Goal: Task Accomplishment & Management: Manage account settings

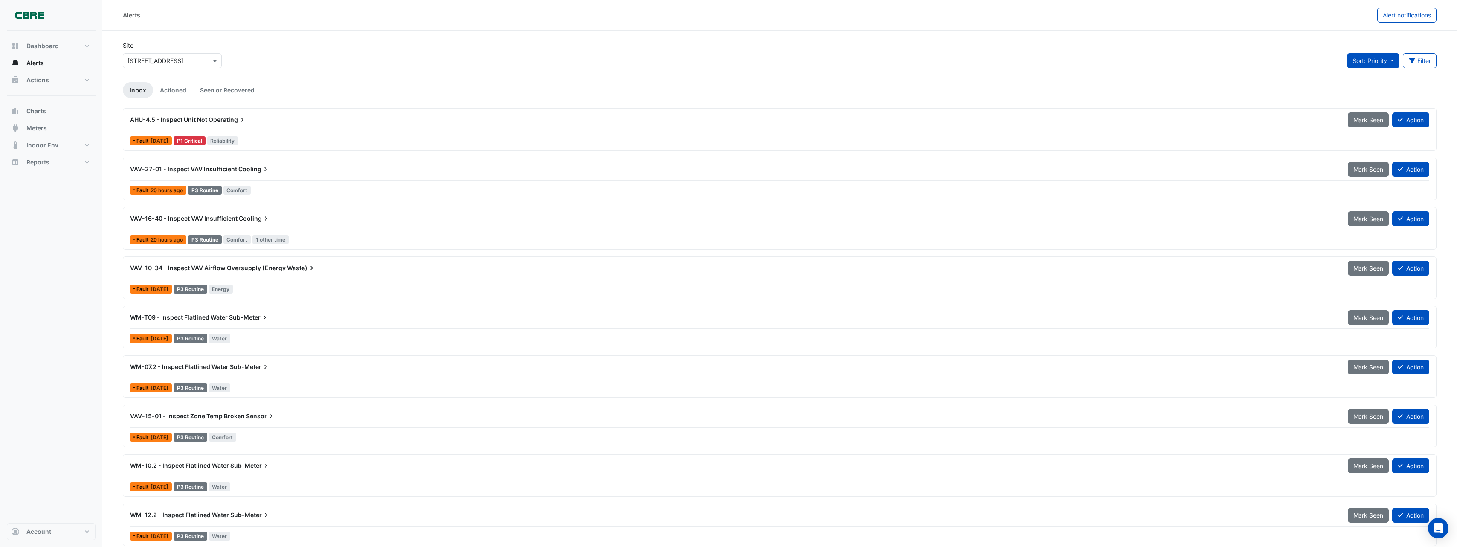
click at [1387, 59] on button "Sort: Priority" at bounding box center [1373, 60] width 52 height 15
click at [1412, 61] on icon "button" at bounding box center [1411, 60] width 6 height 5
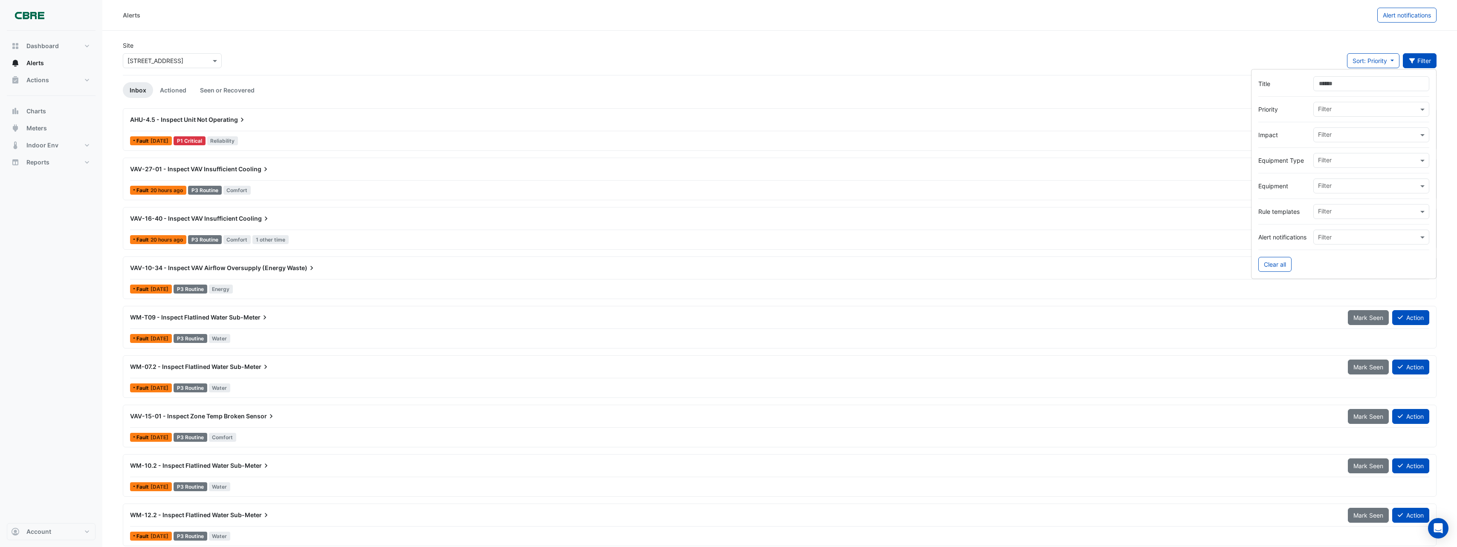
click at [1412, 61] on icon "button" at bounding box center [1411, 60] width 6 height 5
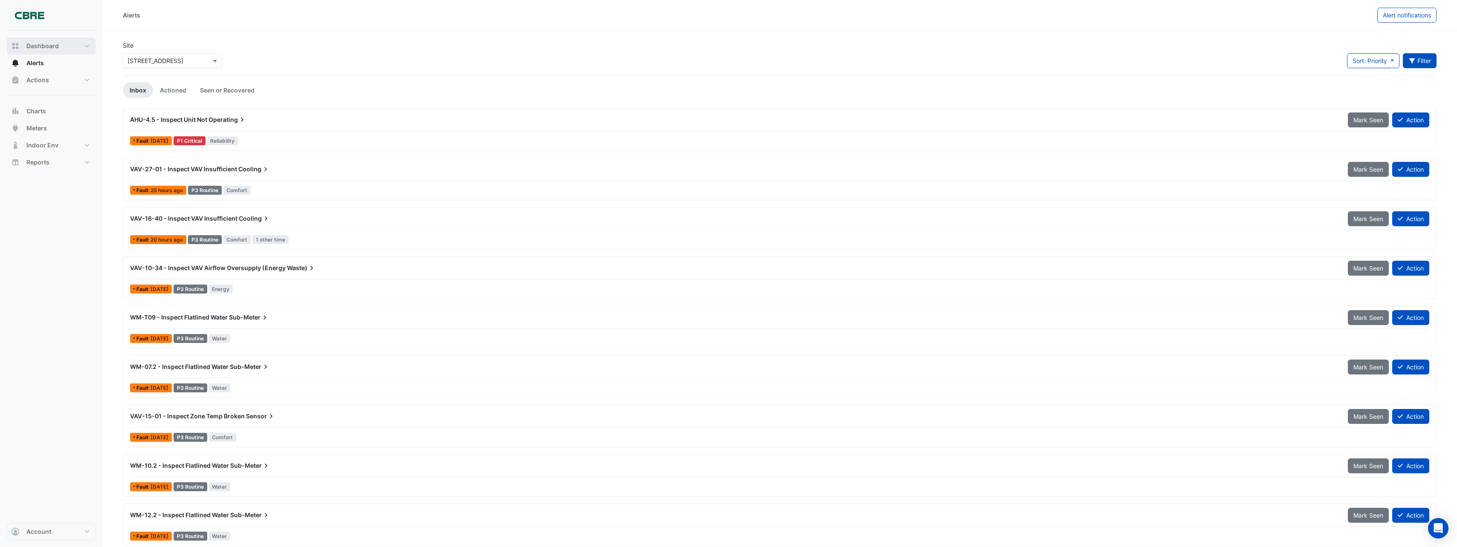
click at [49, 48] on span "Dashboard" at bounding box center [42, 46] width 32 height 9
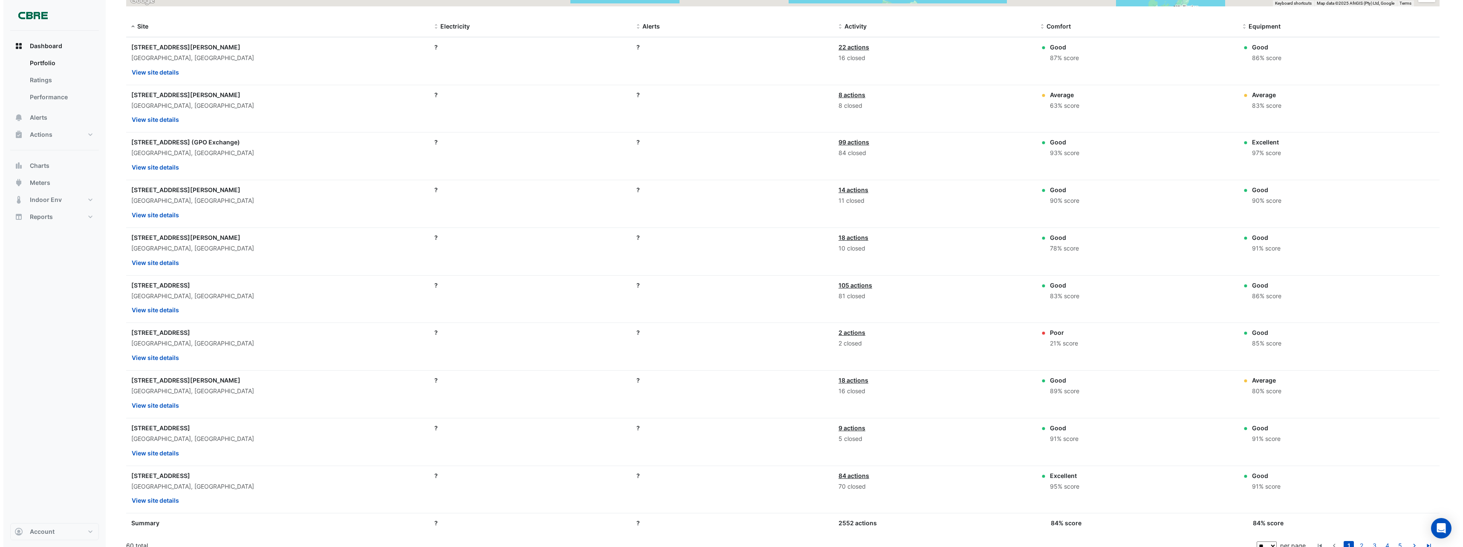
scroll to position [283, 0]
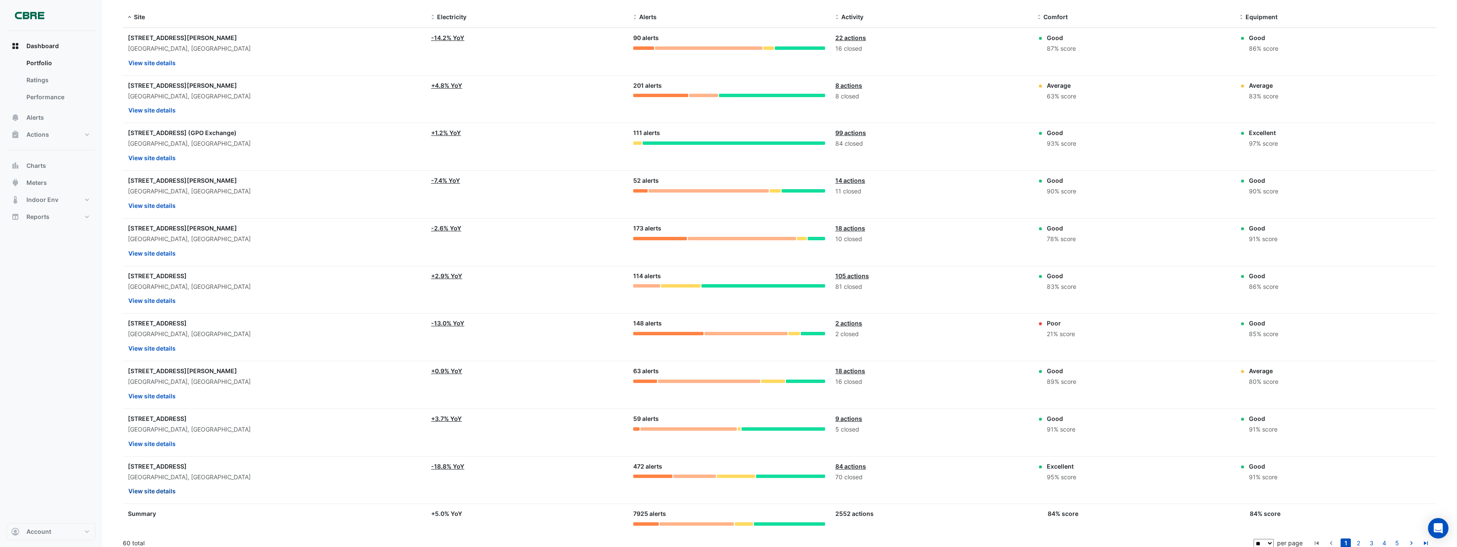
click at [161, 490] on button "View site details" at bounding box center [152, 491] width 48 height 15
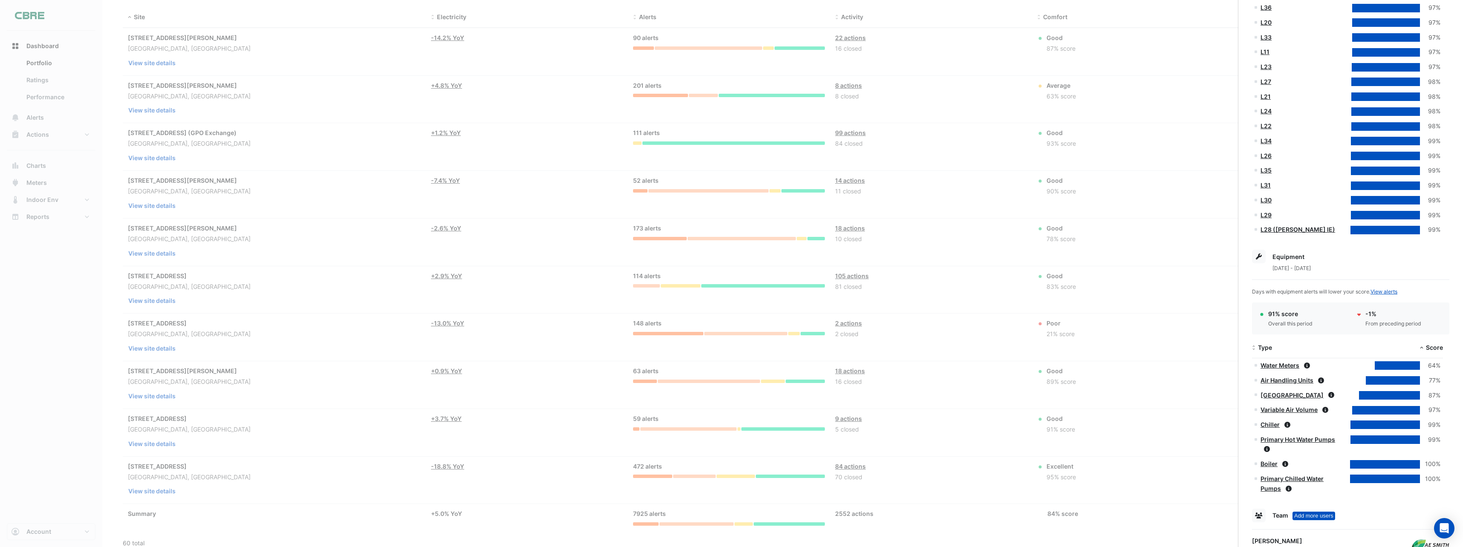
scroll to position [517, 0]
click at [1277, 368] on link "Water Meters" at bounding box center [1279, 367] width 39 height 7
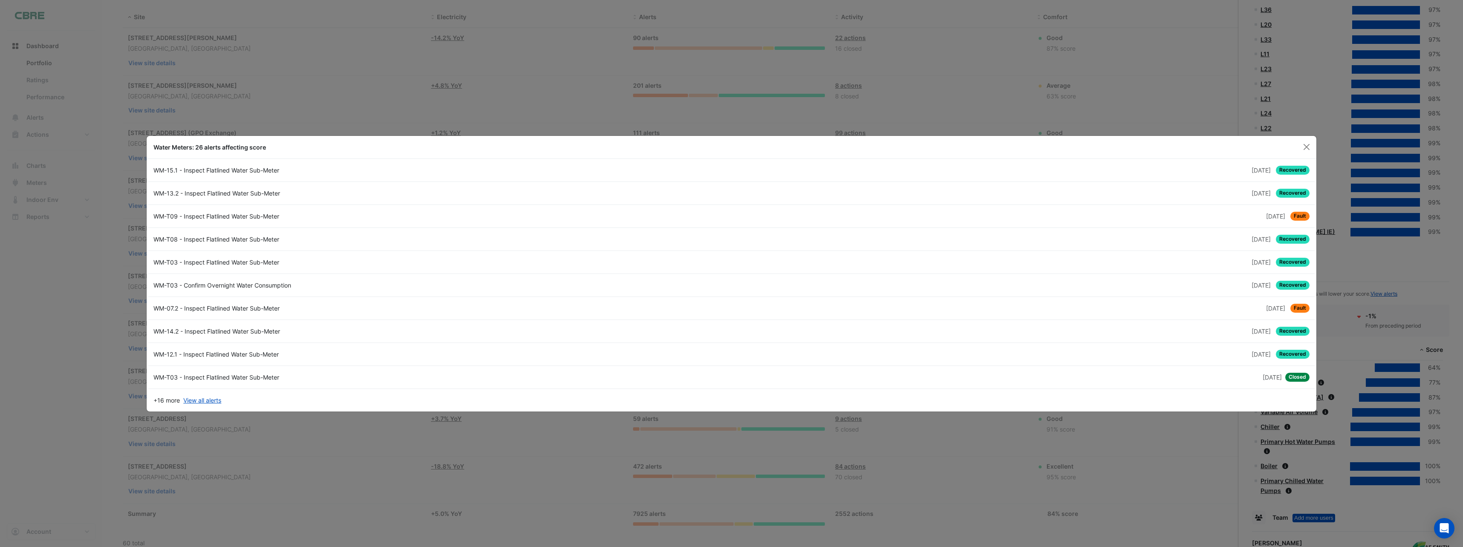
click at [216, 170] on div "WM-15.1 - Inspect Flatlined Water Sub-Meter" at bounding box center [439, 170] width 583 height 9
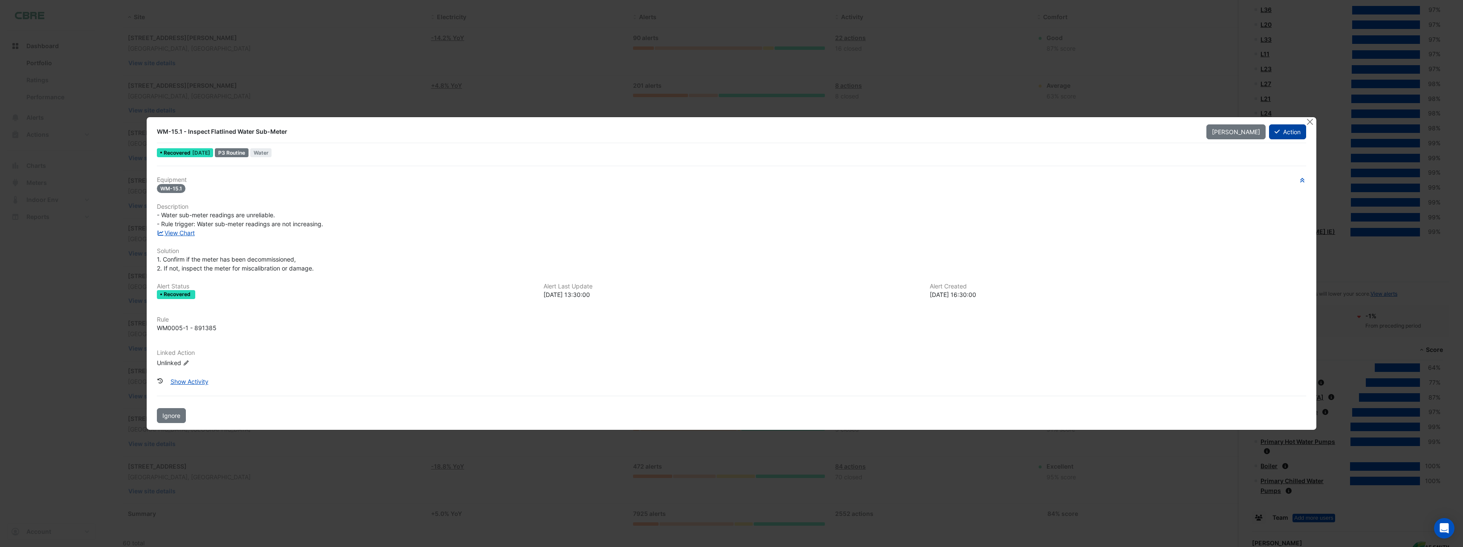
click at [1286, 135] on button "Action" at bounding box center [1287, 131] width 37 height 15
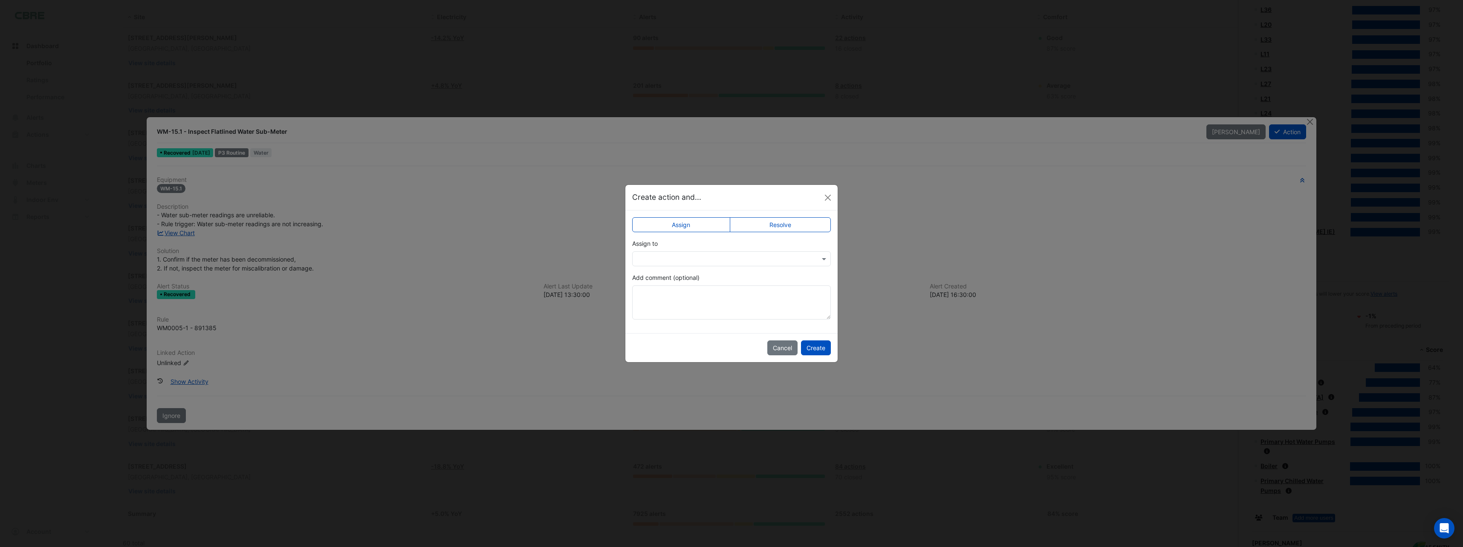
click at [802, 221] on label "Resolve" at bounding box center [780, 224] width 101 height 15
click at [733, 296] on textarea "Add comment (optional)" at bounding box center [731, 303] width 199 height 34
click at [830, 198] on button "Close" at bounding box center [827, 197] width 13 height 13
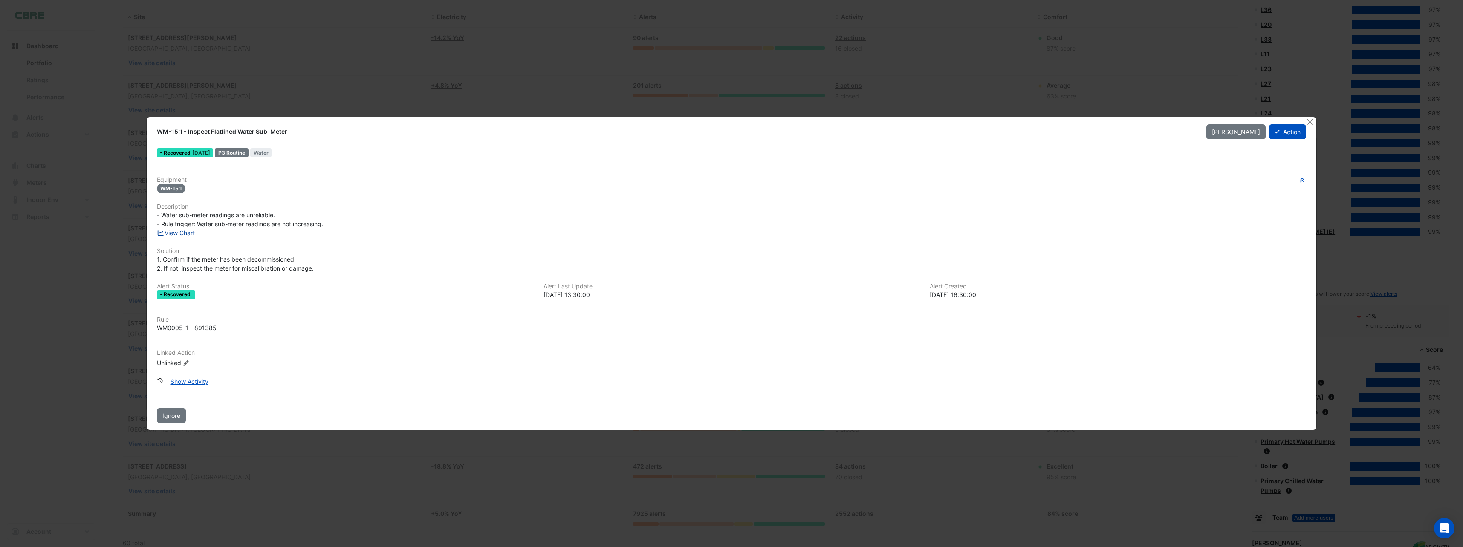
click at [188, 233] on link "View Chart" at bounding box center [176, 232] width 38 height 7
click at [1291, 133] on button "Action" at bounding box center [1287, 131] width 37 height 15
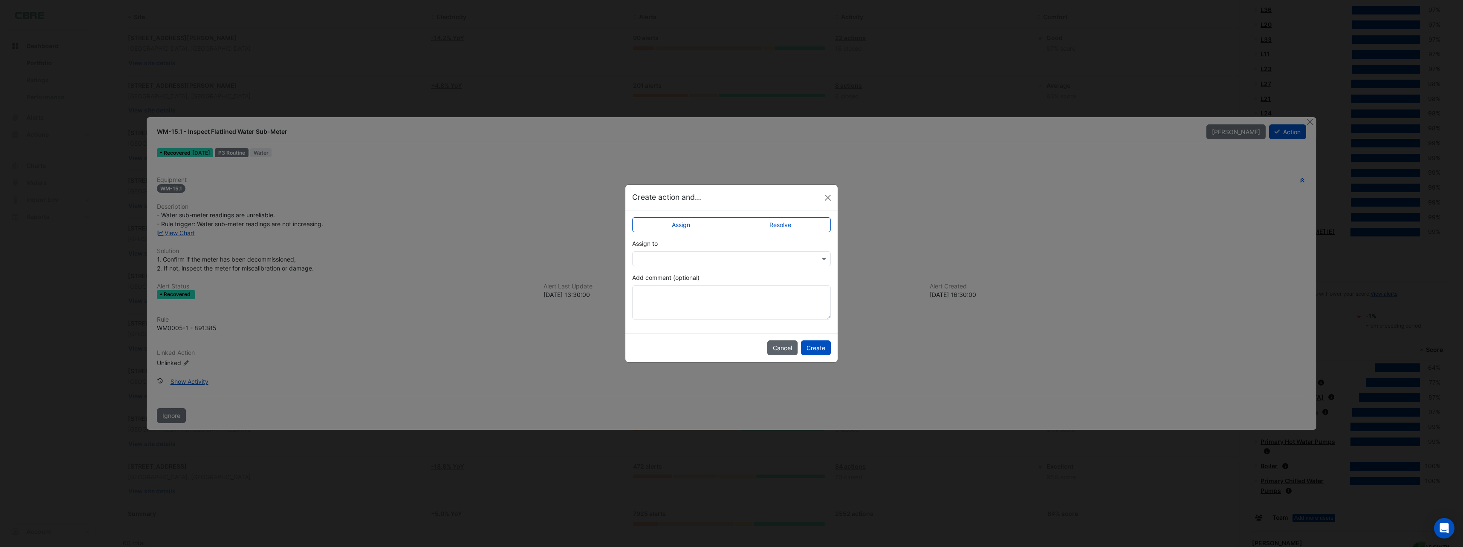
click at [780, 350] on button "Cancel" at bounding box center [782, 348] width 30 height 15
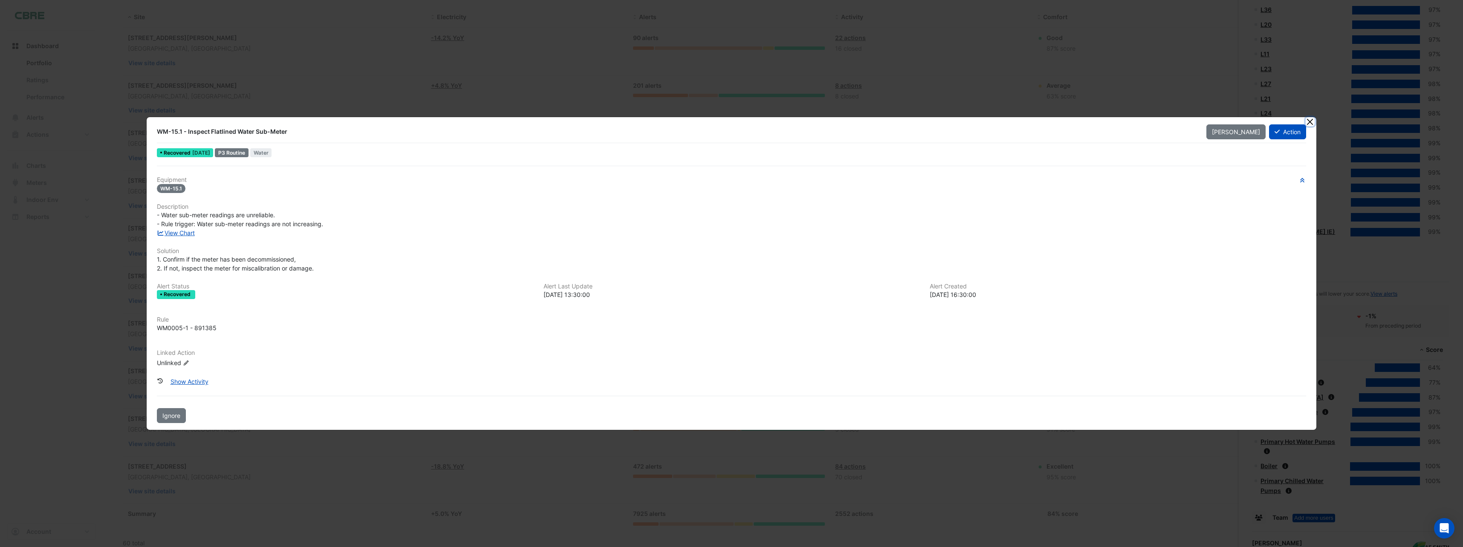
click at [1309, 125] on button "Close" at bounding box center [1310, 121] width 9 height 9
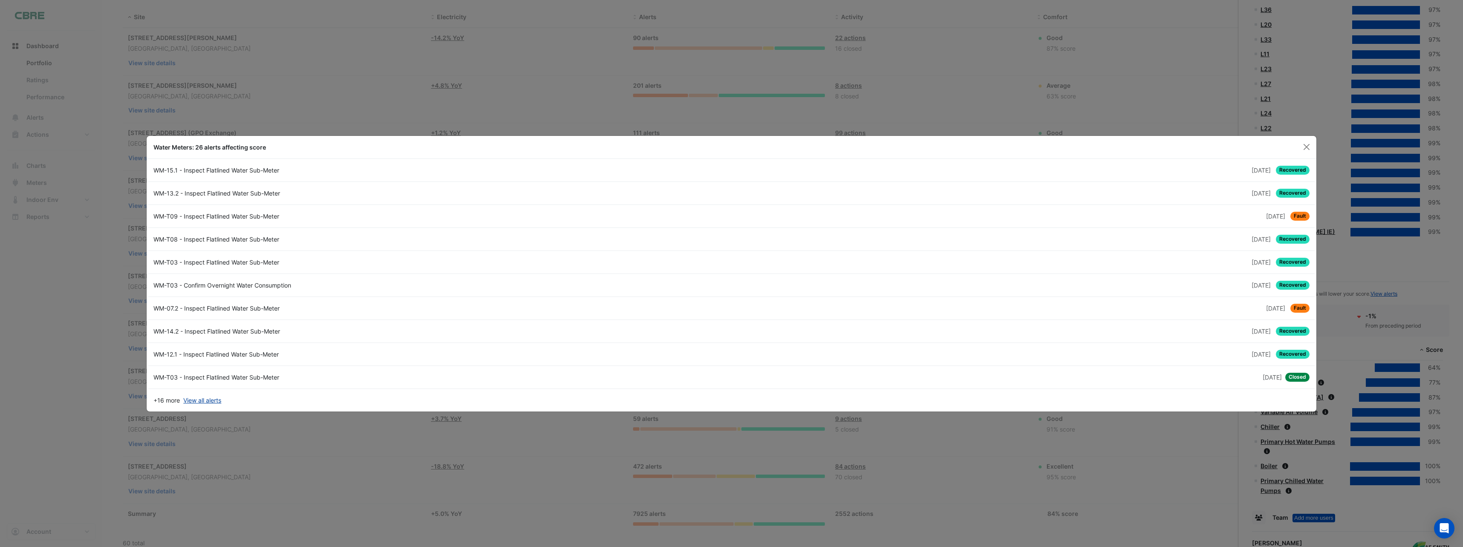
click at [211, 401] on link "View all alerts" at bounding box center [202, 400] width 38 height 9
click at [1305, 150] on button "Close" at bounding box center [1306, 147] width 13 height 13
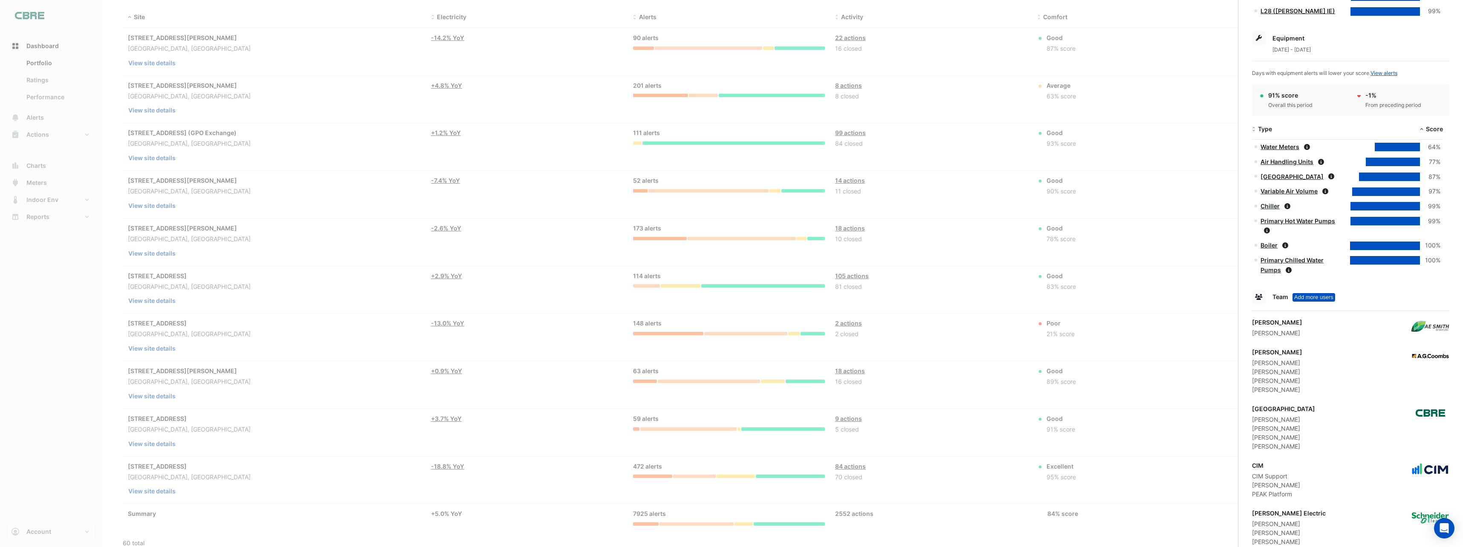
scroll to position [718, 0]
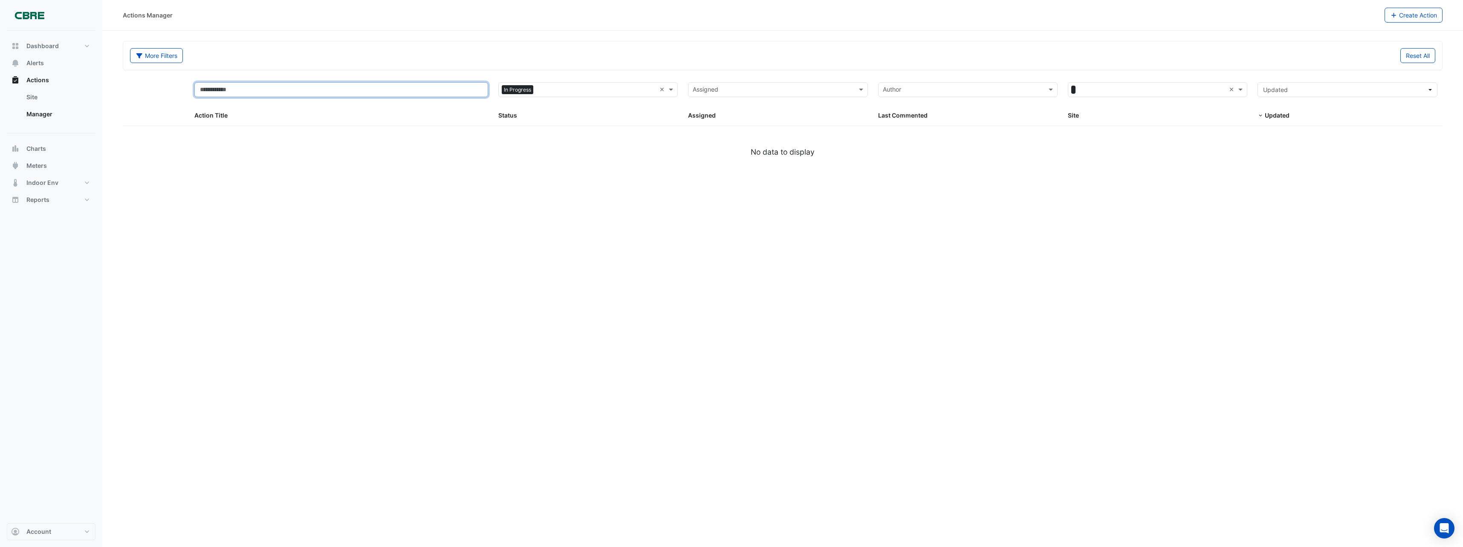
click at [236, 93] on input "text" at bounding box center [341, 89] width 294 height 15
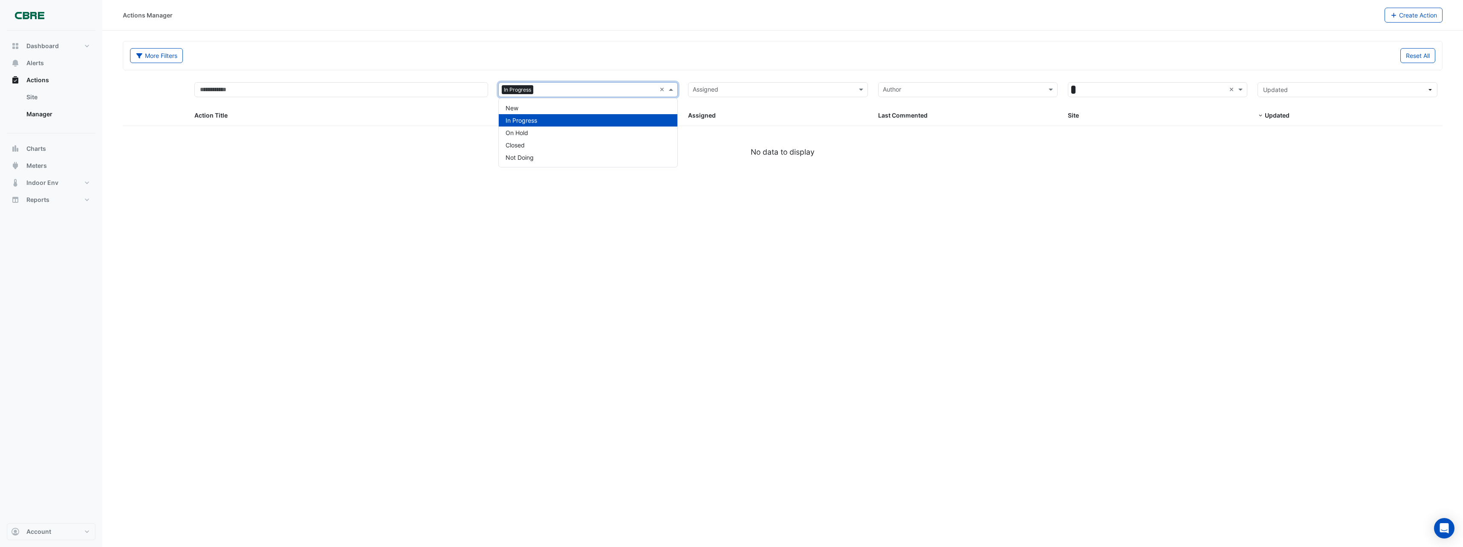
click at [673, 90] on span at bounding box center [672, 90] width 11 height 10
